Goal: Find specific page/section: Find specific page/section

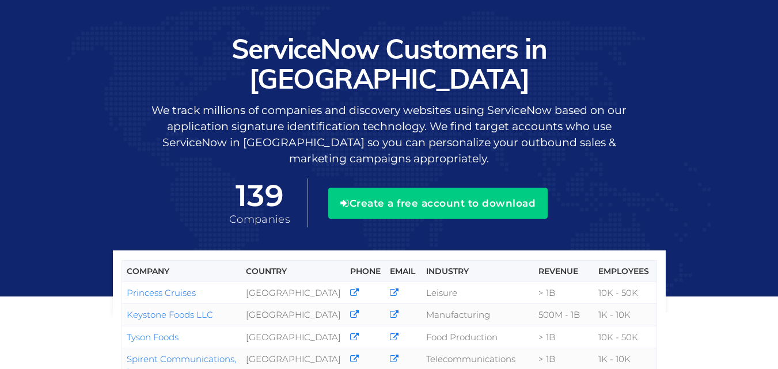
scroll to position [58, 0]
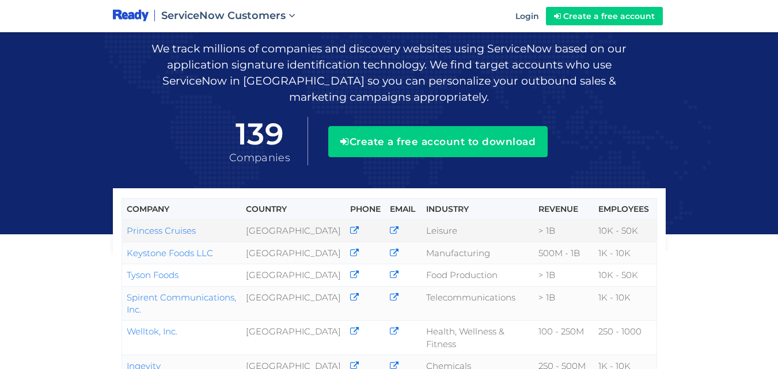
click at [188, 225] on link "Princess Cruises" at bounding box center [161, 230] width 69 height 11
copy link "Princess Cruises"
drag, startPoint x: 204, startPoint y: 200, endPoint x: 126, endPoint y: 201, distance: 78.3
click at [126, 220] on td "Princess Cruises" at bounding box center [182, 231] width 120 height 22
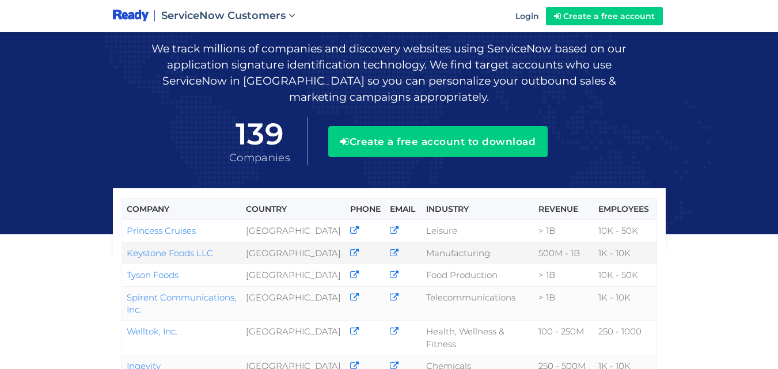
click at [212, 248] on link "Keystone Foods LLC" at bounding box center [170, 253] width 86 height 11
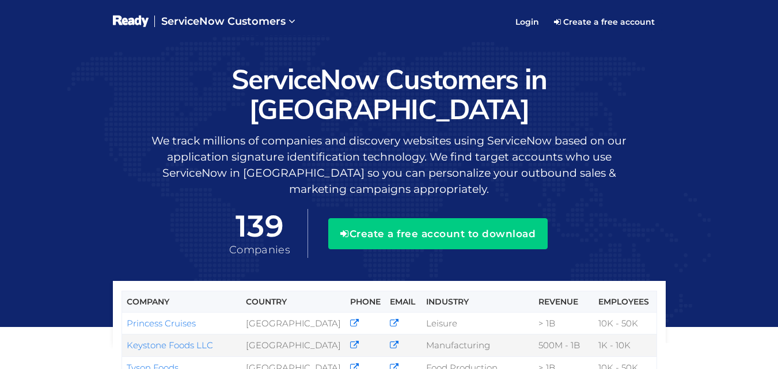
scroll to position [95, 0]
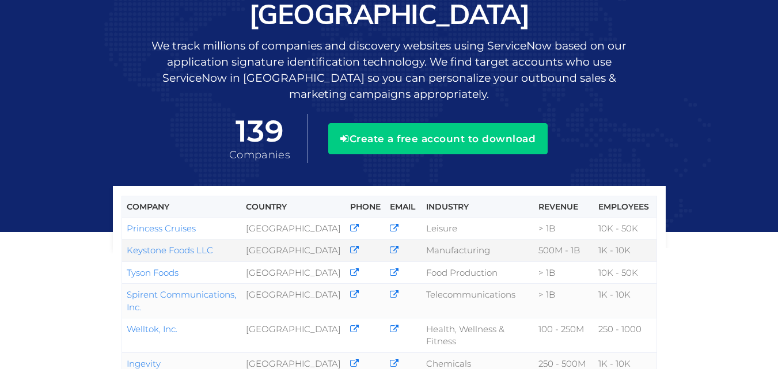
drag, startPoint x: 218, startPoint y: 235, endPoint x: 127, endPoint y: 233, distance: 90.4
click at [127, 240] on td "Keystone Foods LLC" at bounding box center [182, 251] width 120 height 22
copy link "Keystone Foods LLC"
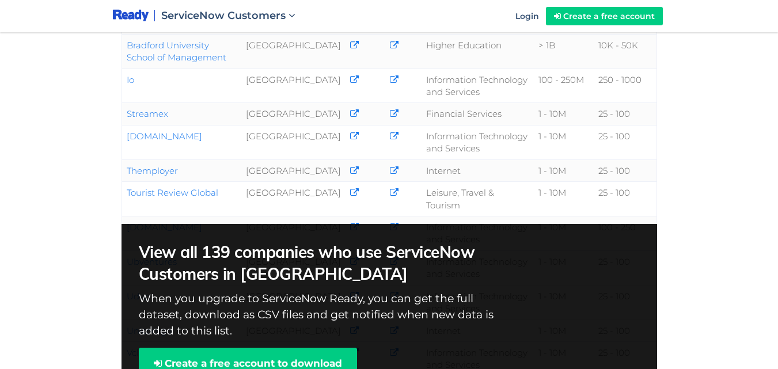
scroll to position [498, 0]
